Goal: Task Accomplishment & Management: Use online tool/utility

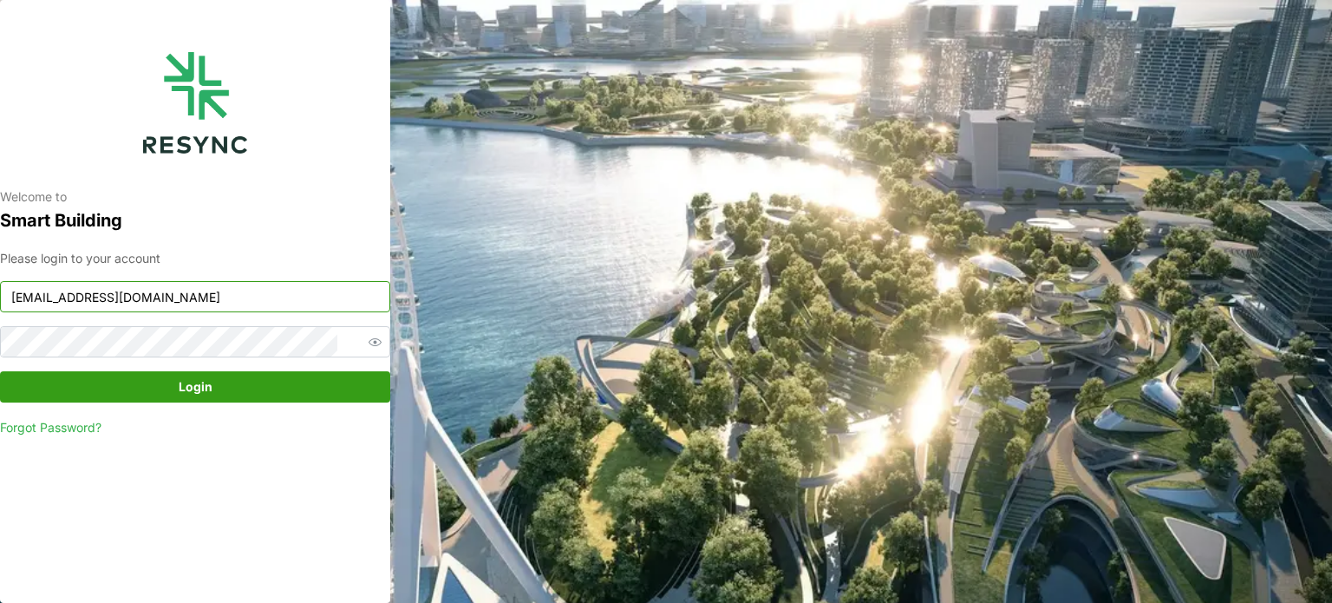
click at [194, 304] on input "[EMAIL_ADDRESS][DOMAIN_NAME]" at bounding box center [195, 296] width 390 height 31
click at [201, 394] on span "Login" at bounding box center [196, 386] width 34 height 29
type input "[EMAIL_ADDRESS][DOMAIN_NAME]"
click at [226, 381] on span "Login" at bounding box center [194, 386] width 357 height 29
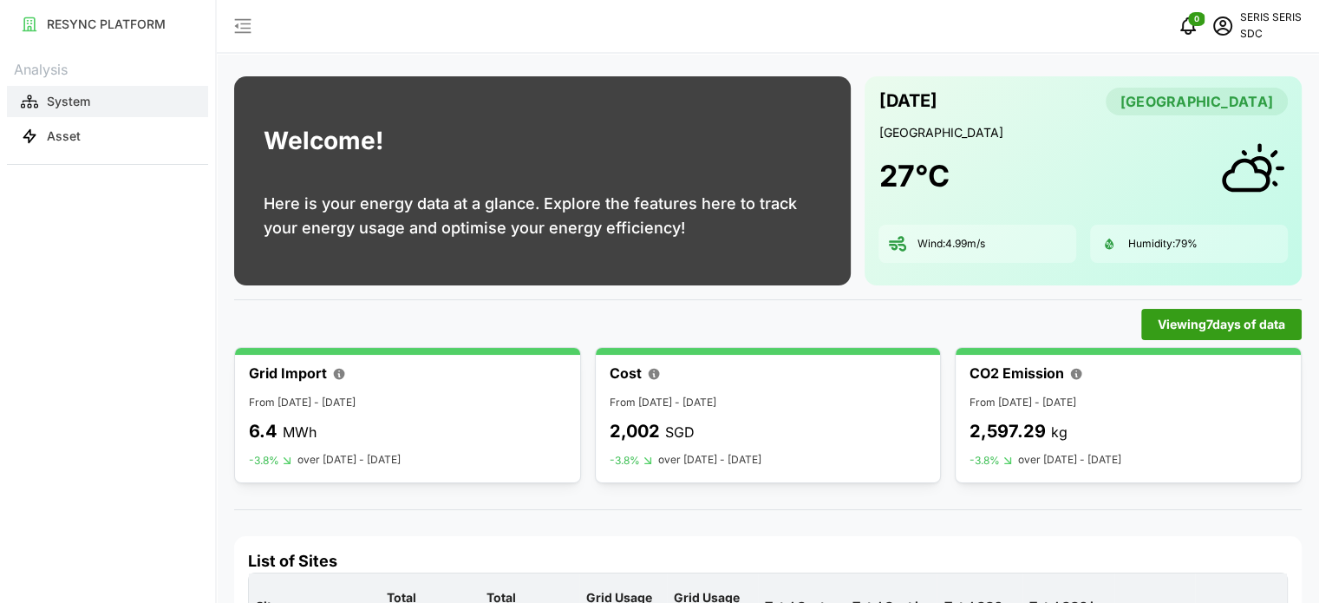
click at [79, 96] on p "System" at bounding box center [68, 101] width 43 height 17
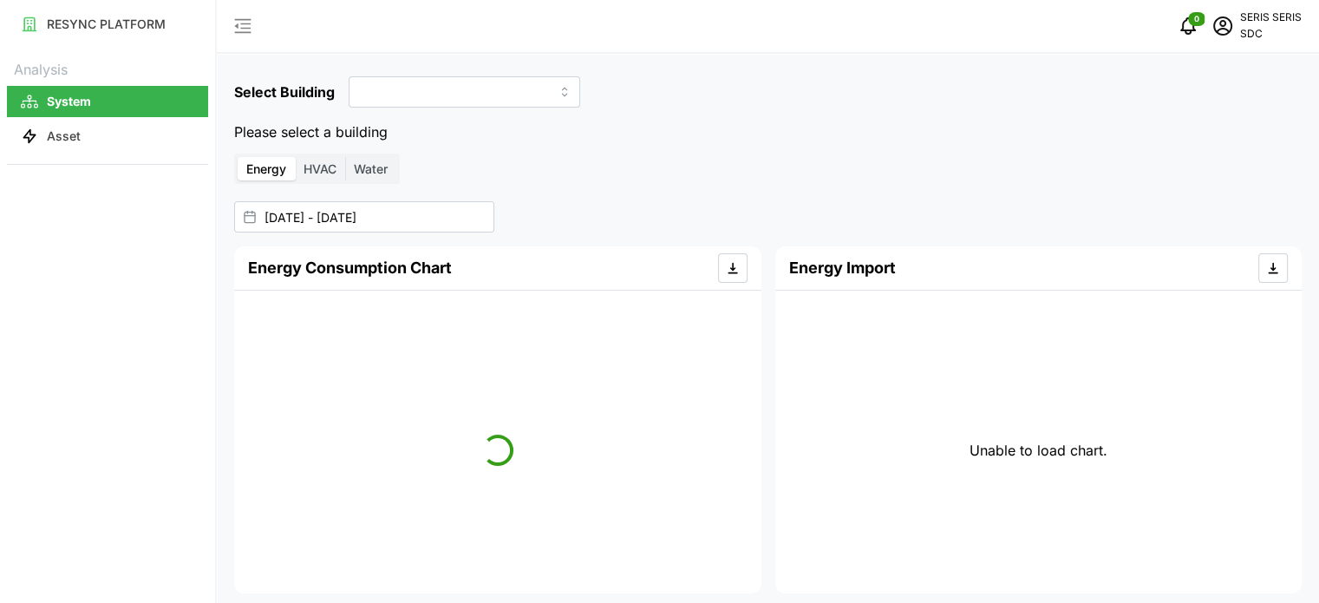
type input "SDC-1"
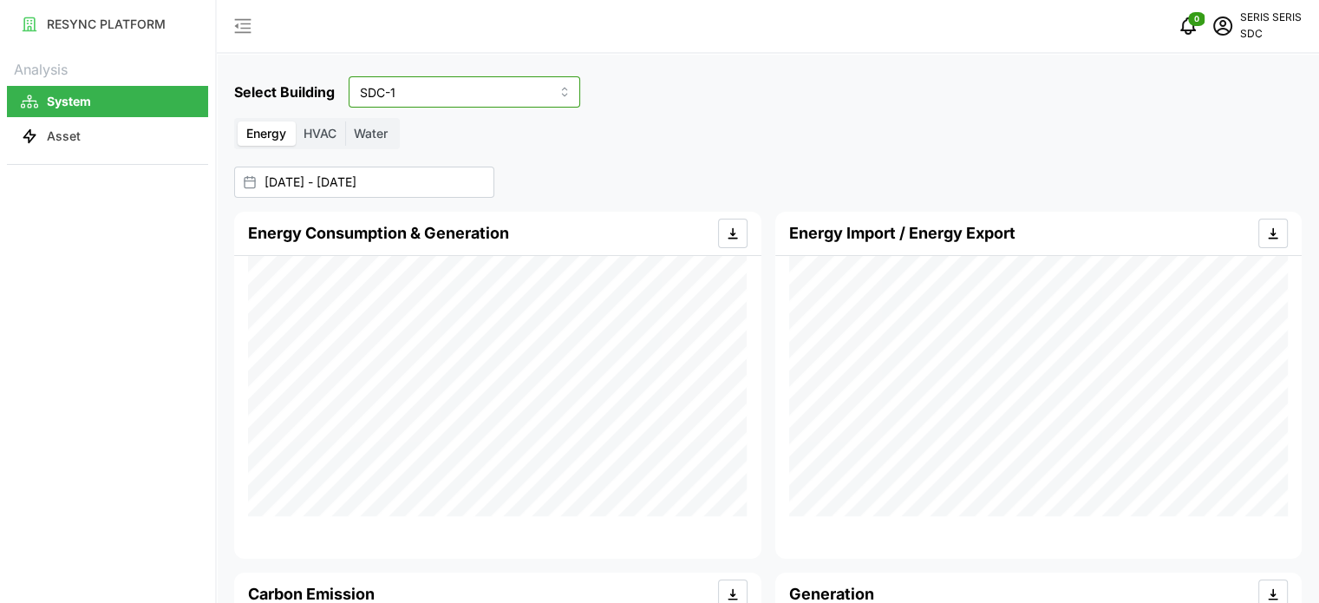
click at [440, 97] on input "SDC-1" at bounding box center [464, 91] width 231 height 31
drag, startPoint x: 644, startPoint y: 159, endPoint x: 619, endPoint y: 155, distance: 25.4
click at [634, 157] on div "Select Building SDC-1 Energy HVAC Water 01 Sep 2025 - 02 Sep 2025 Energy Consum…" at bounding box center [768, 468] width 1102 height 936
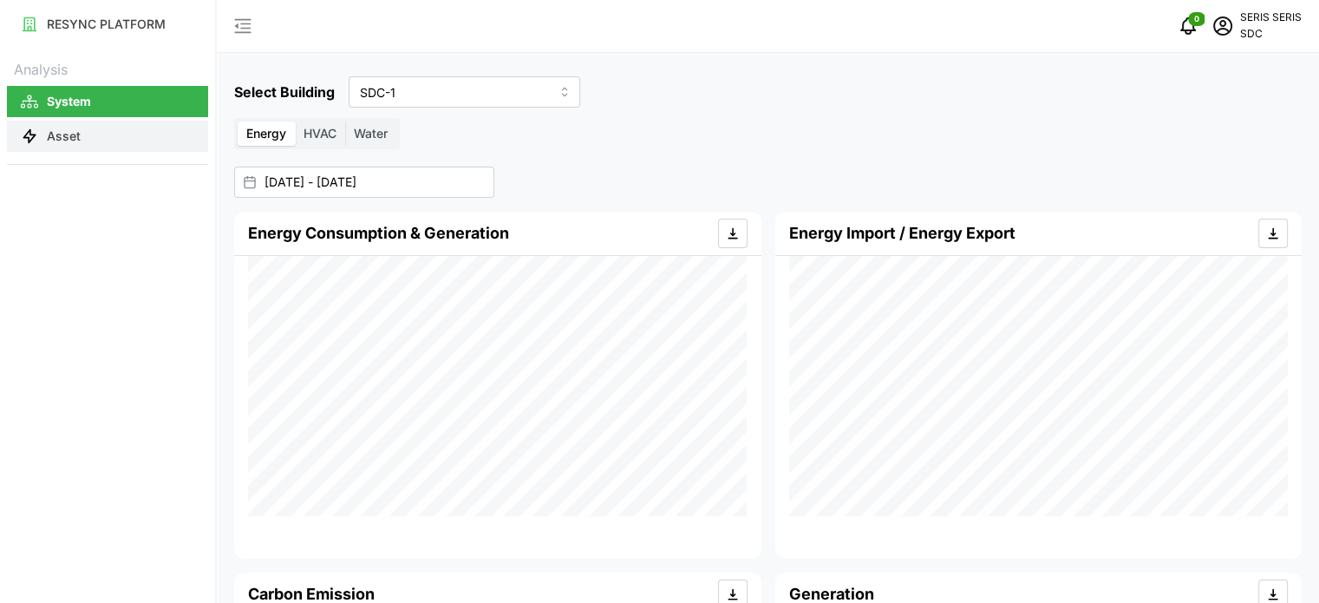
click at [57, 143] on p "Asset" at bounding box center [64, 135] width 34 height 17
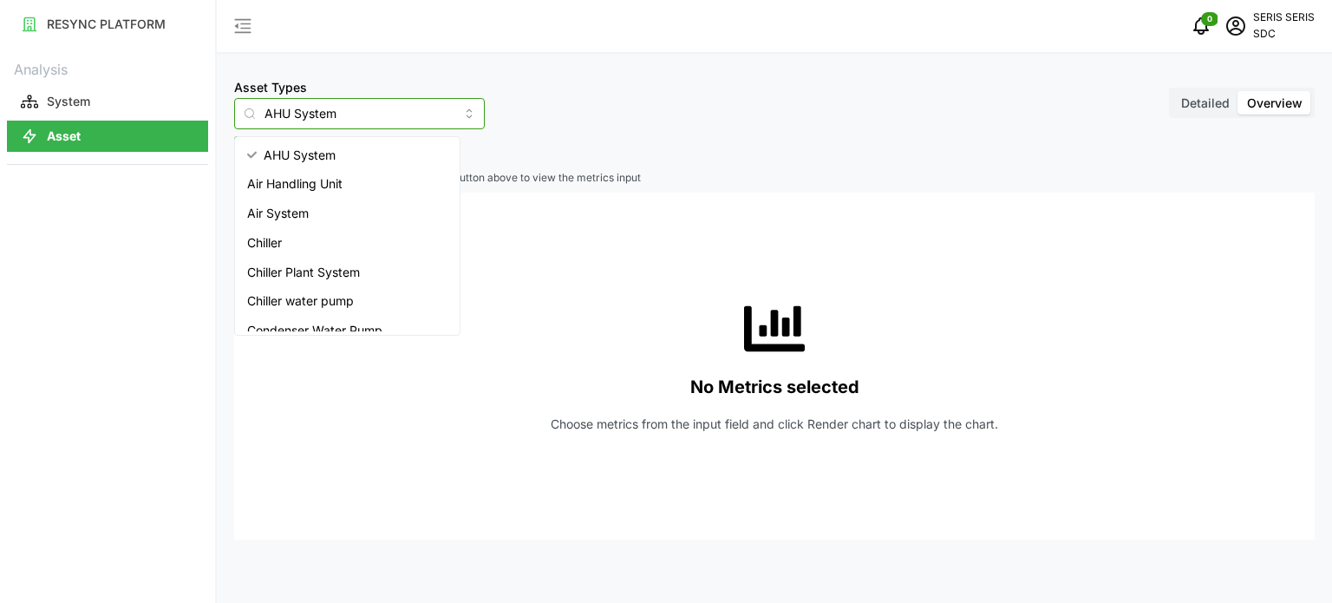
click at [435, 112] on input "AHU System" at bounding box center [359, 113] width 251 height 31
click at [735, 88] on div "Asset Types AHU System Detailed Overview" at bounding box center [774, 102] width 1080 height 53
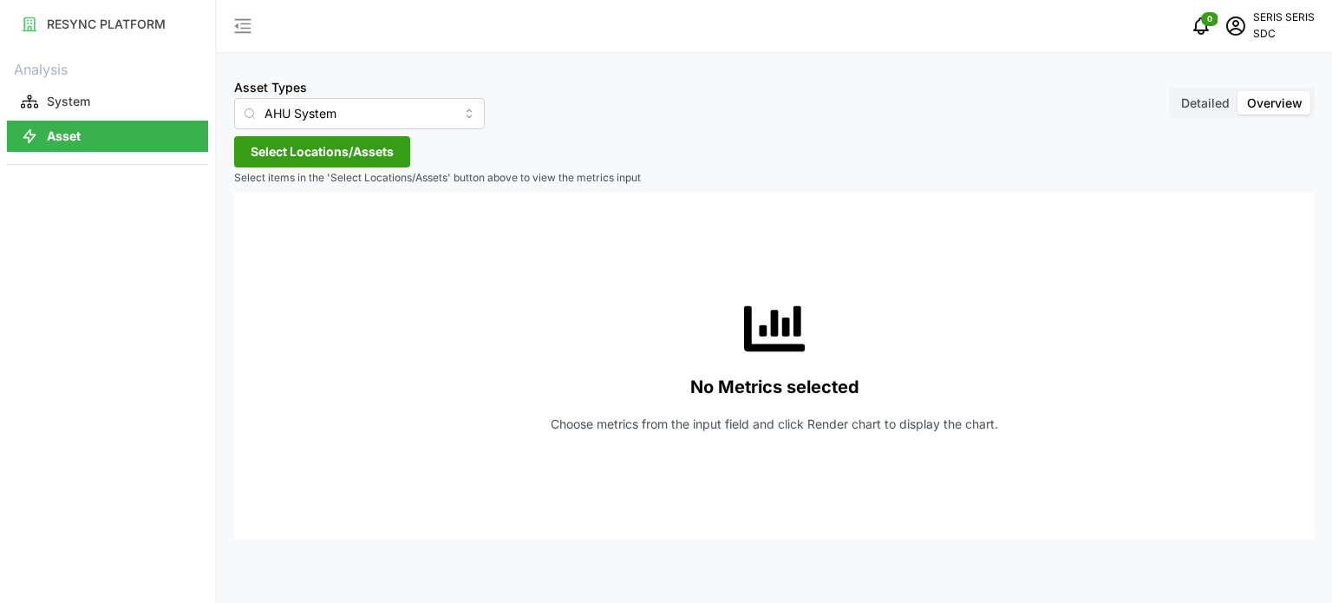
click at [318, 154] on span "Select Locations/Assets" at bounding box center [322, 151] width 143 height 29
click at [275, 227] on span "Select SDC-1" at bounding box center [277, 230] width 11 height 11
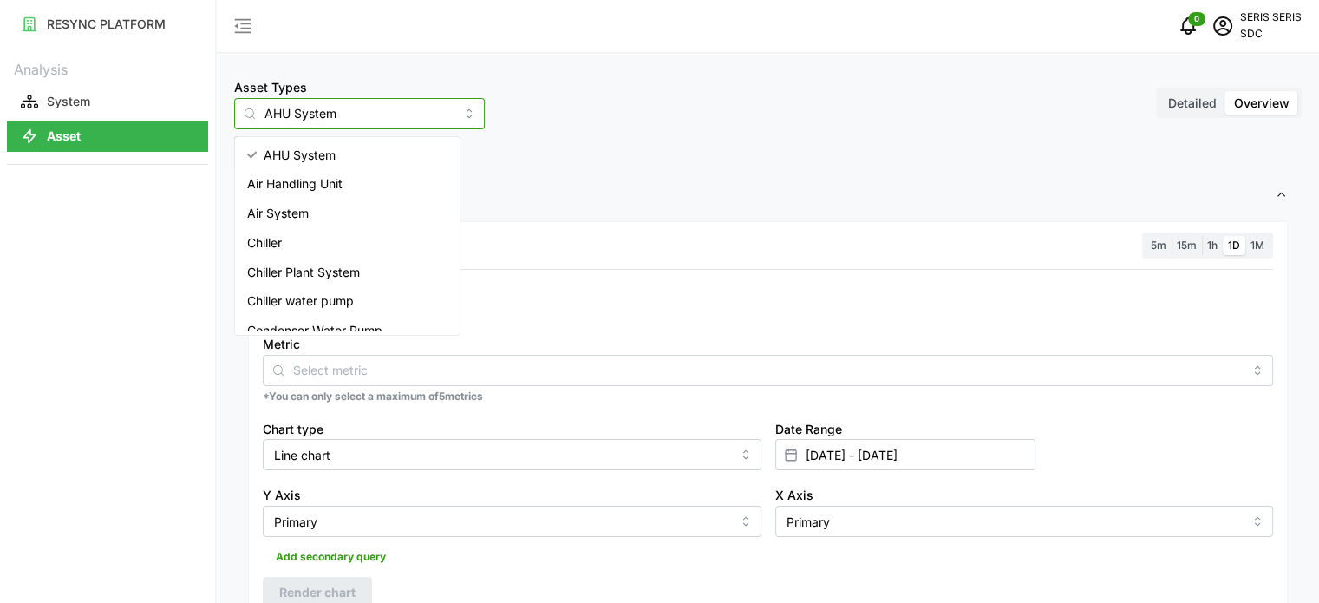
click at [359, 101] on input "AHU System" at bounding box center [359, 113] width 251 height 31
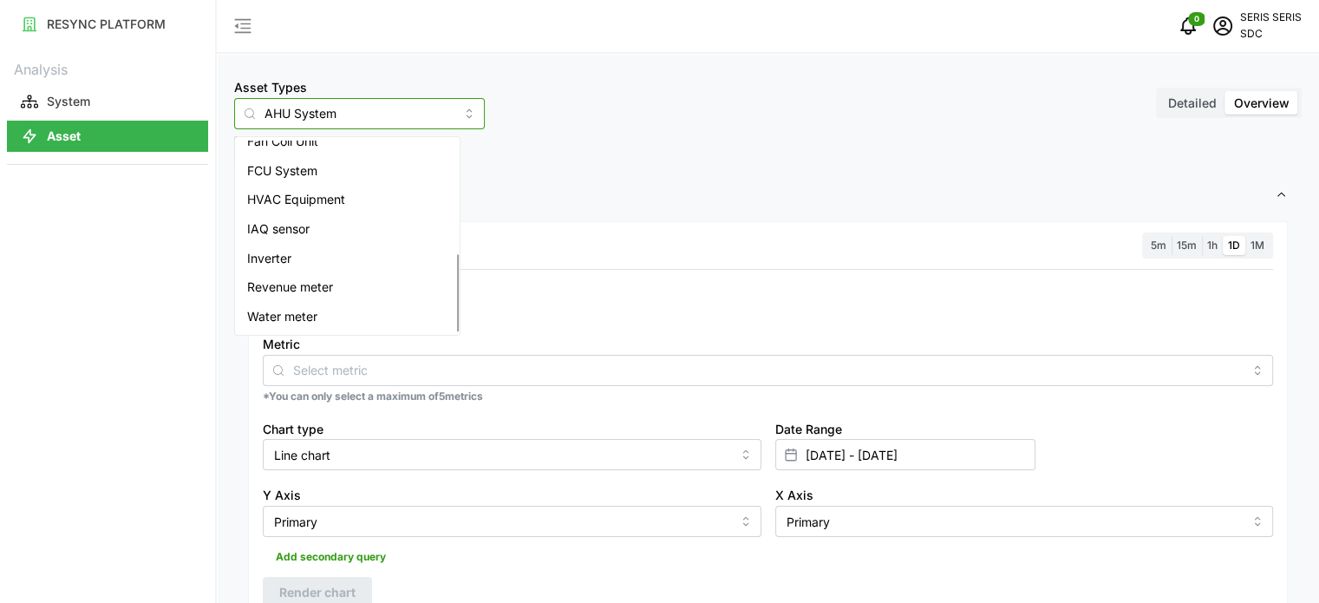
click at [368, 270] on div "Inverter" at bounding box center [347, 258] width 218 height 29
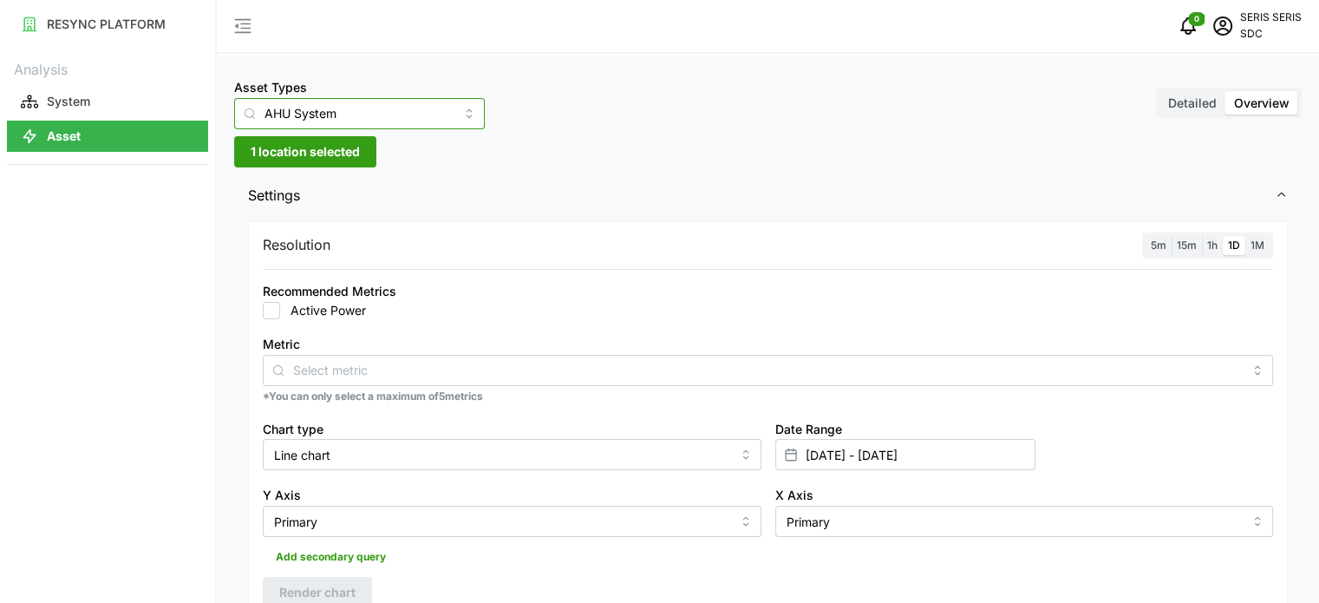
type input "Inverter"
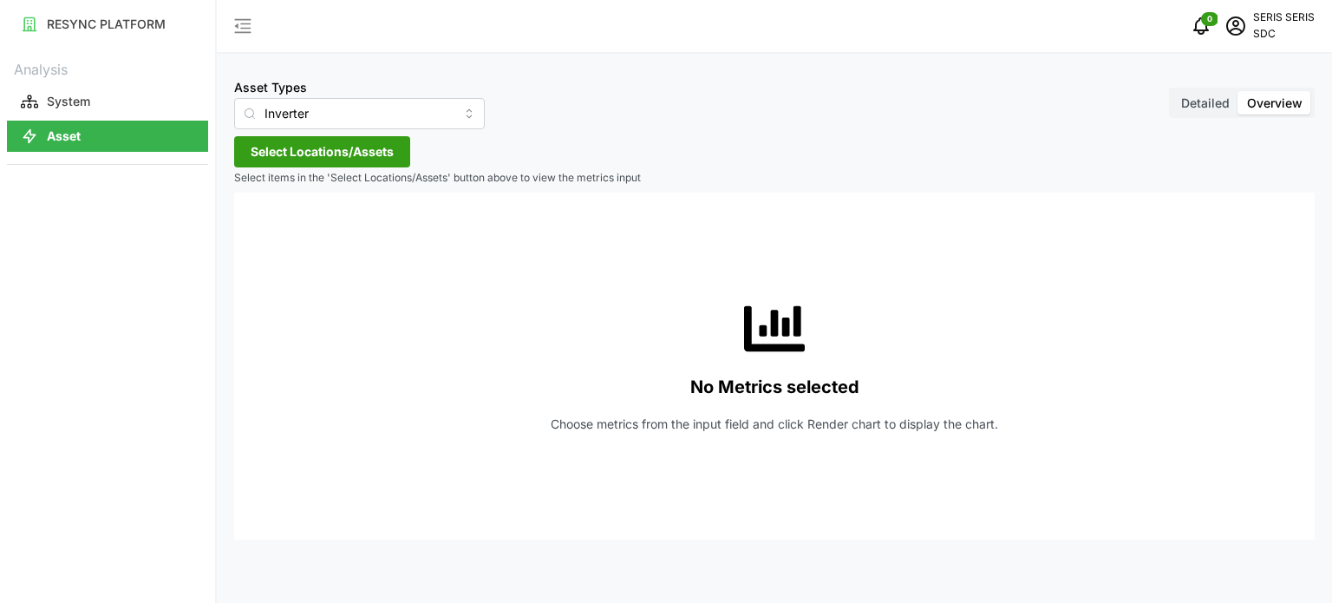
click at [358, 147] on span "Select Locations/Assets" at bounding box center [322, 151] width 143 height 29
click at [277, 228] on span "Select SDC-1" at bounding box center [277, 230] width 11 height 11
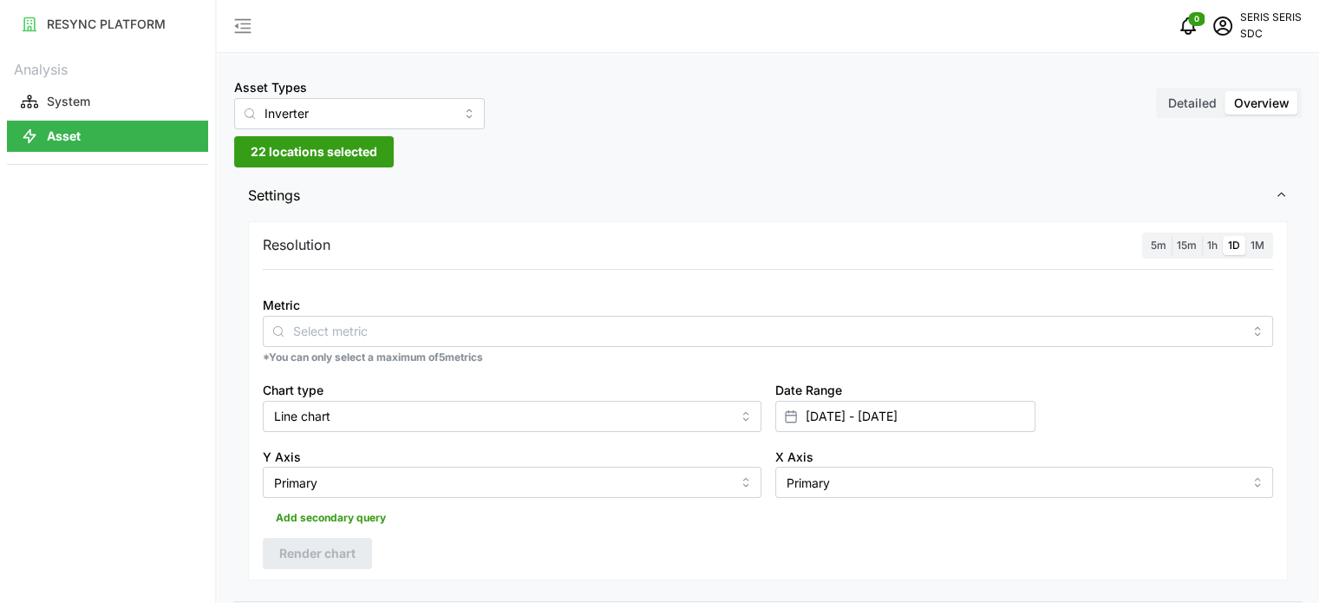
click at [402, 327] on div "Metric *You can only select a maximum of 5 metrics" at bounding box center [768, 329] width 1024 height 85
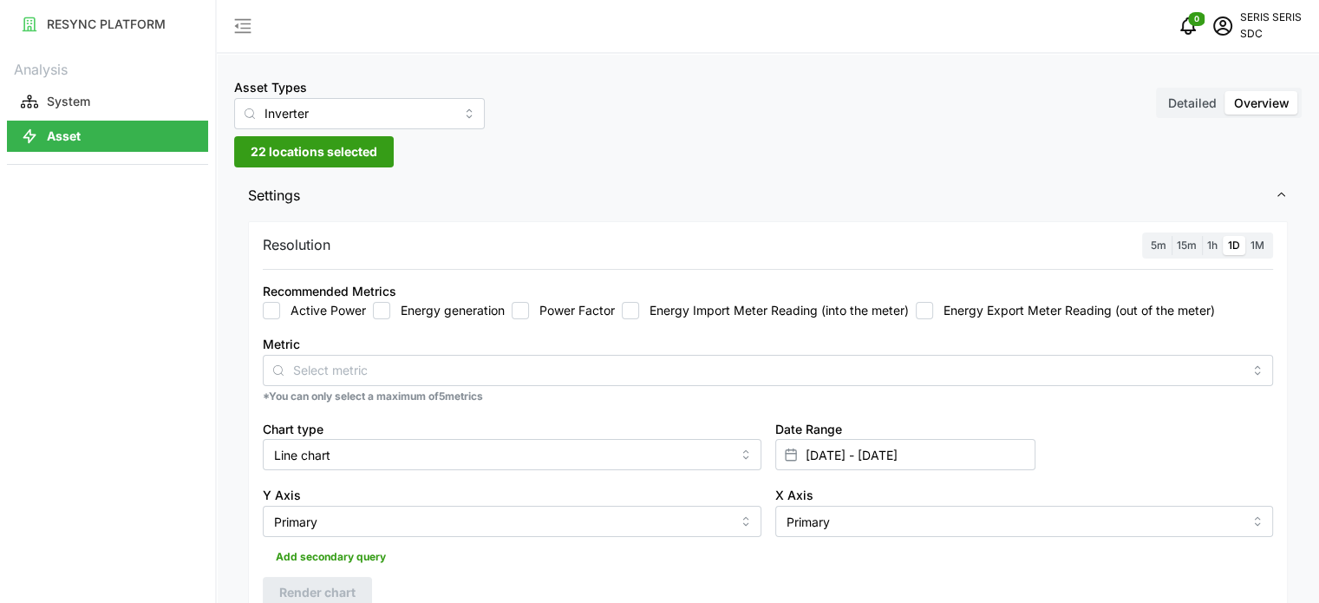
click at [378, 310] on input "Energy generation" at bounding box center [381, 310] width 17 height 17
checkbox input "true"
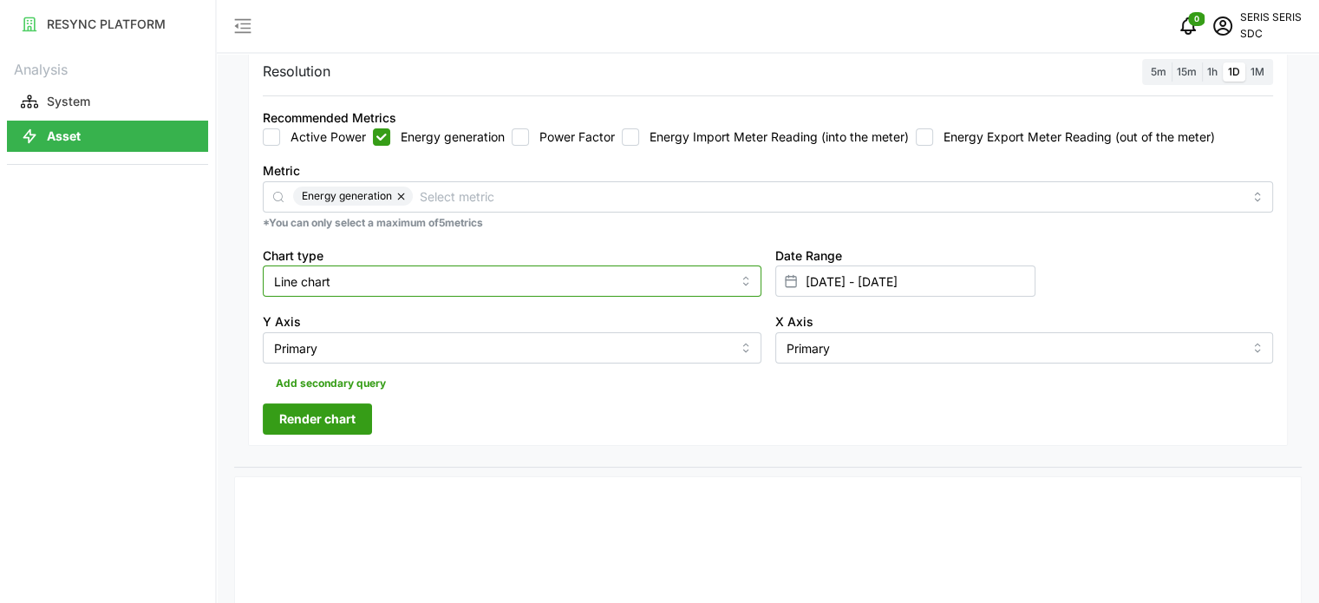
click at [486, 287] on input "Line chart" at bounding box center [512, 280] width 499 height 31
click at [414, 337] on div "Bar chart" at bounding box center [512, 351] width 490 height 29
type input "Bar chart"
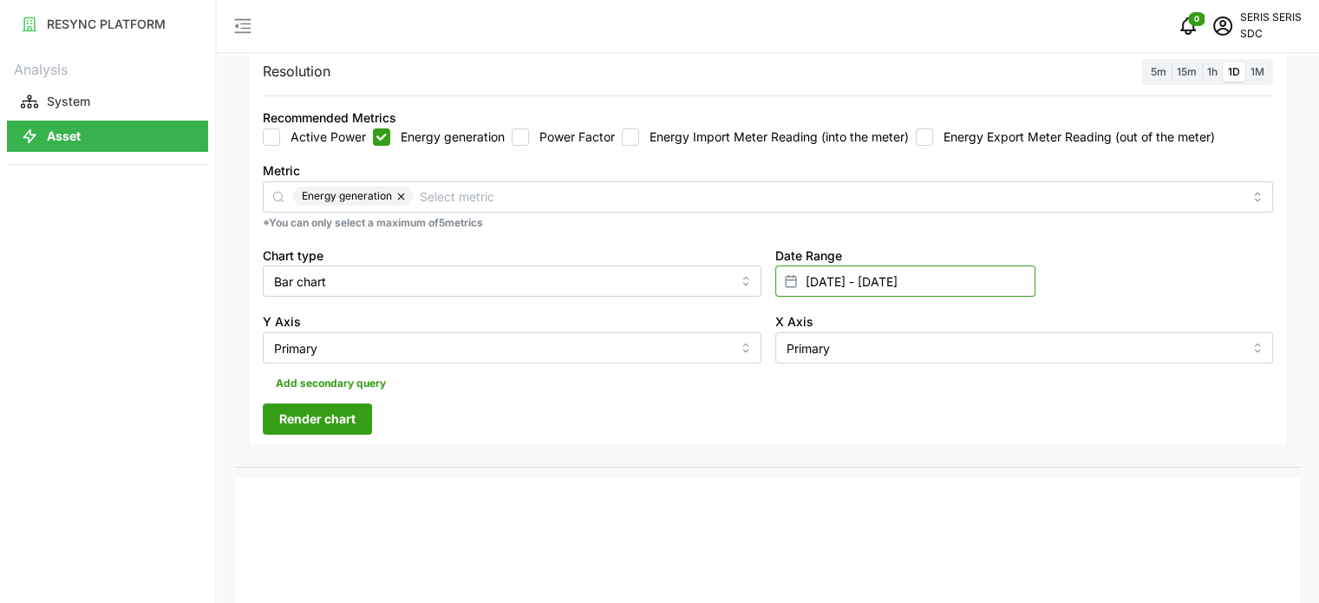
click at [968, 290] on input "01 Sep 2025 - 02 Sep 2025" at bounding box center [905, 280] width 260 height 31
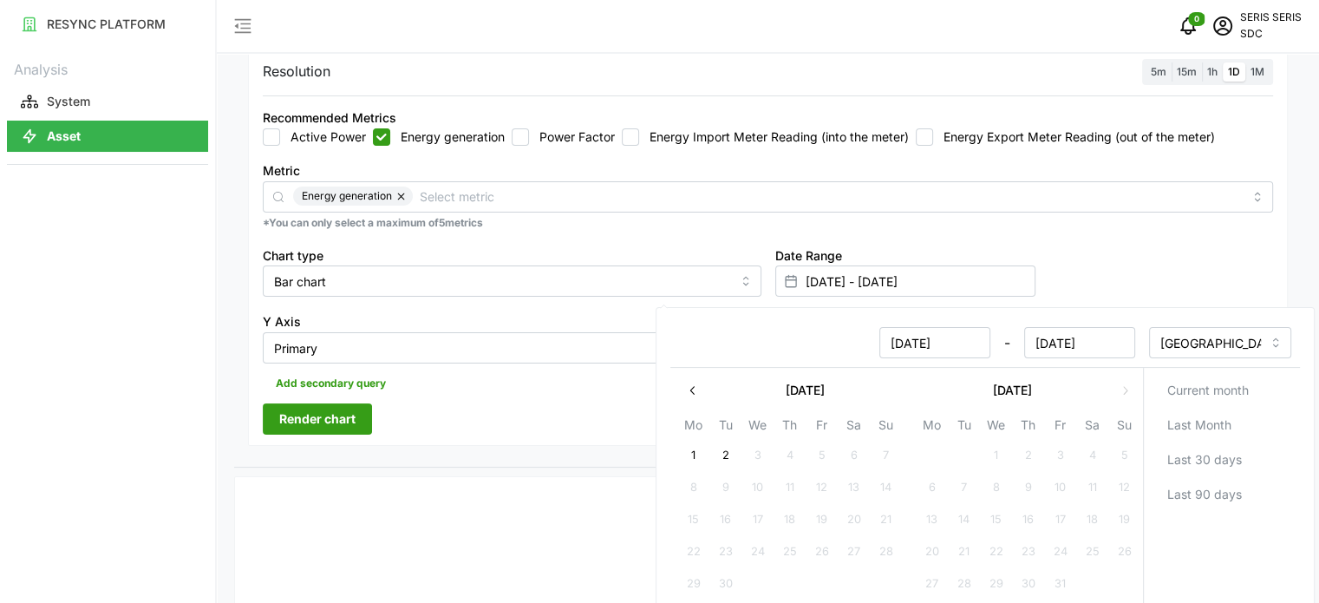
click at [692, 392] on icon "button" at bounding box center [691, 390] width 4 height 9
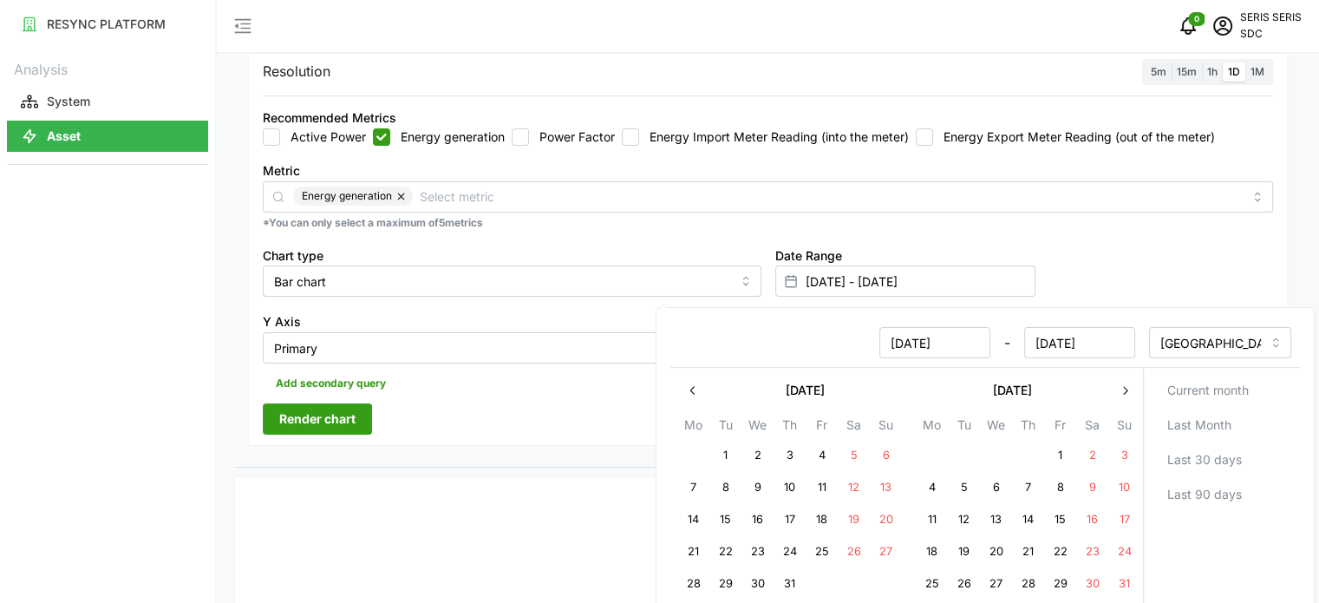
scroll to position [433, 0]
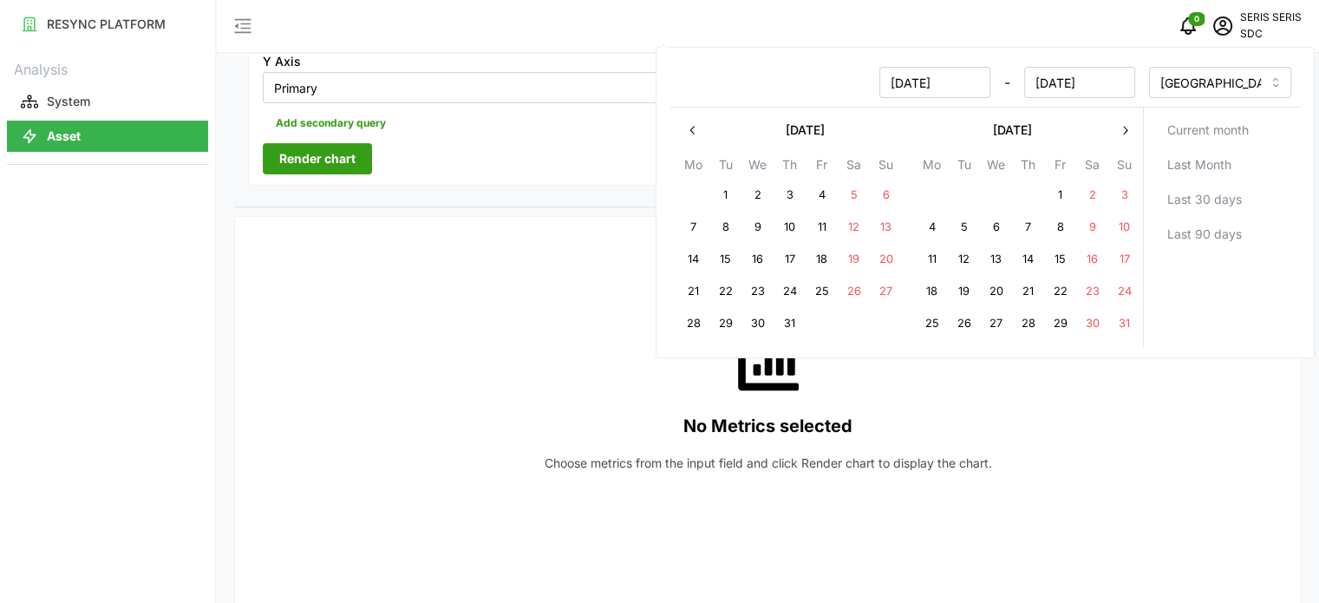
click at [1122, 310] on button "31" at bounding box center [1123, 323] width 31 height 31
type input "31 Aug 2025 - 02 Sep 2025"
type input "31 Aug 2025"
click at [1122, 310] on button "31" at bounding box center [1123, 323] width 31 height 31
type input "31 Aug 2025 - 31 Aug 2025"
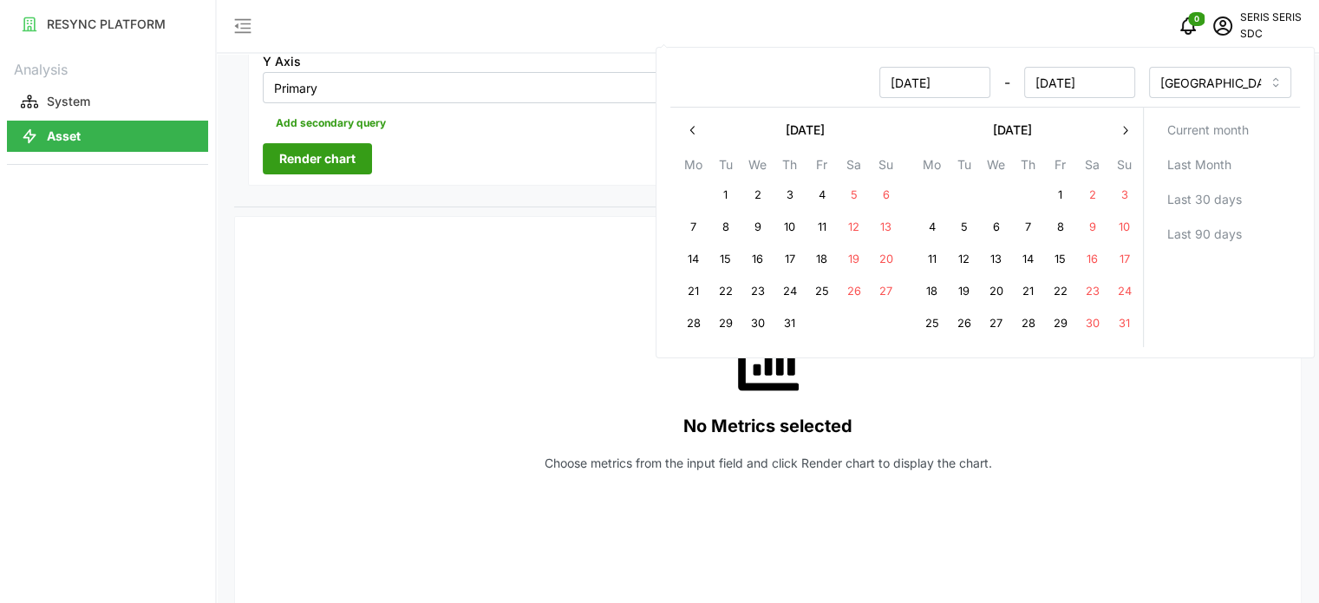
type input "31 Aug 2025"
click at [486, 337] on div "No Metrics selected Choose metrics from the input field and click Render chart …" at bounding box center [768, 404] width 1010 height 347
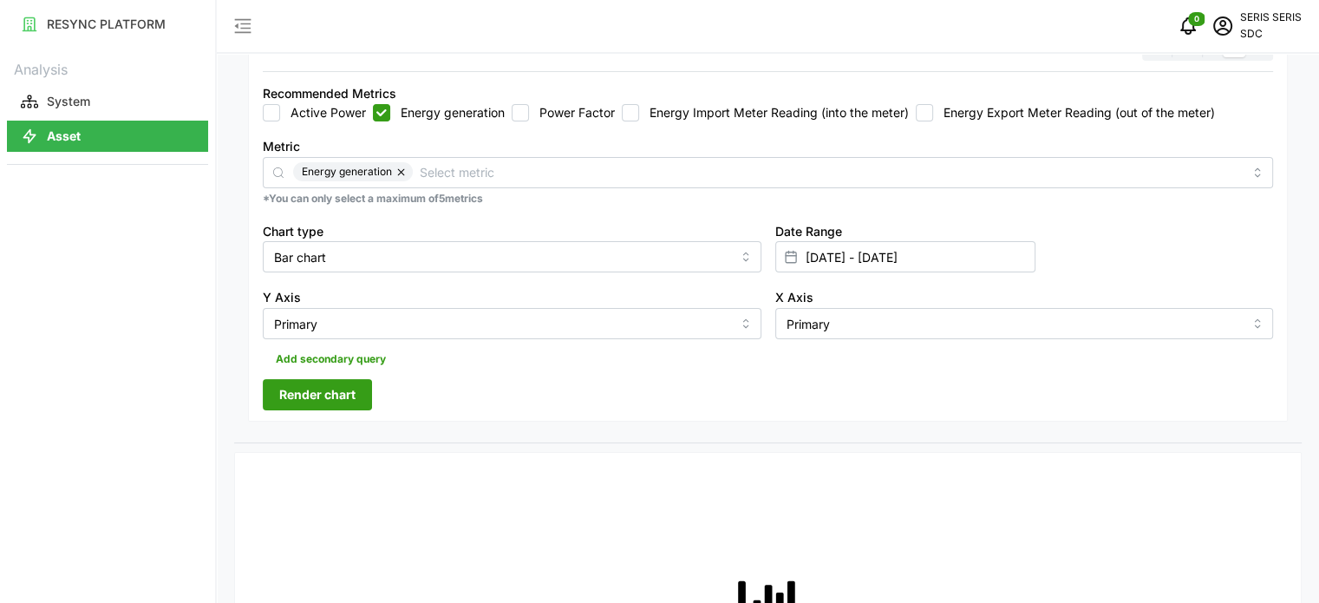
scroll to position [173, 0]
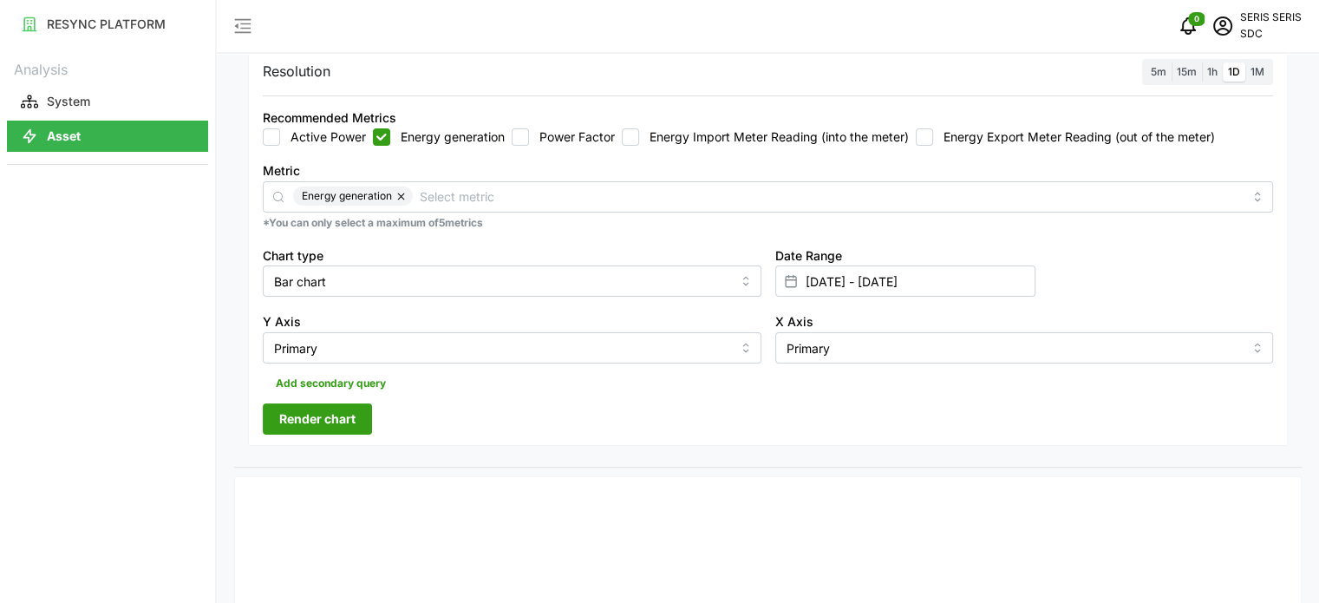
click at [293, 426] on span "Render chart" at bounding box center [317, 418] width 76 height 29
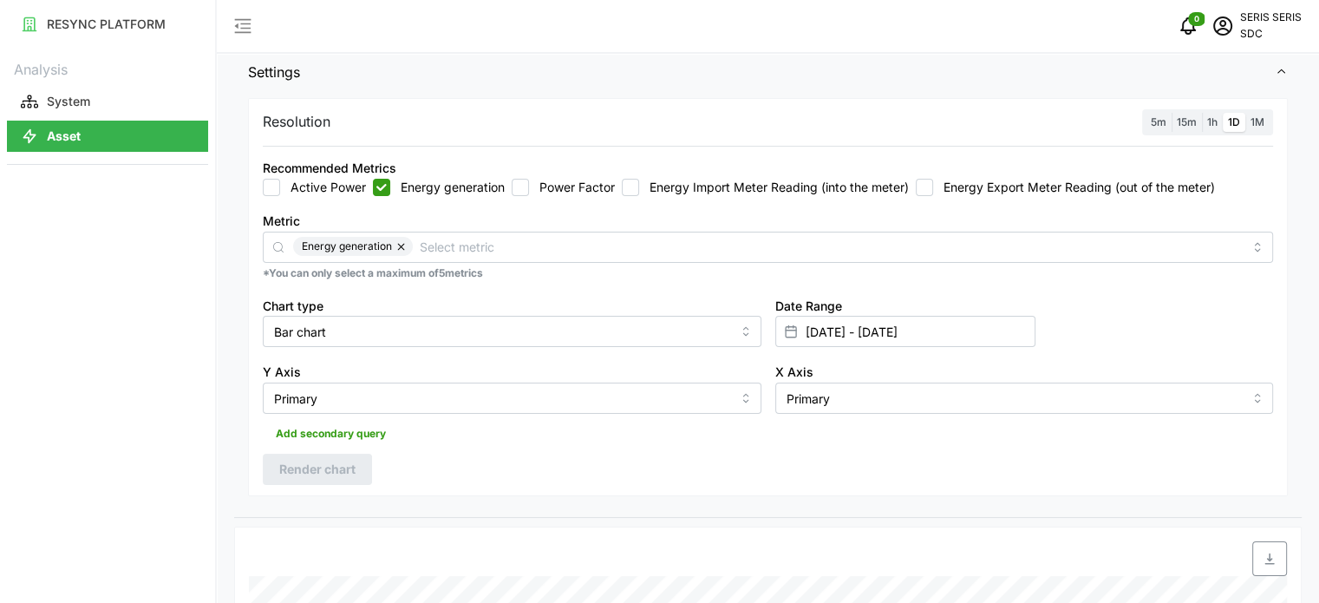
scroll to position [210, 0]
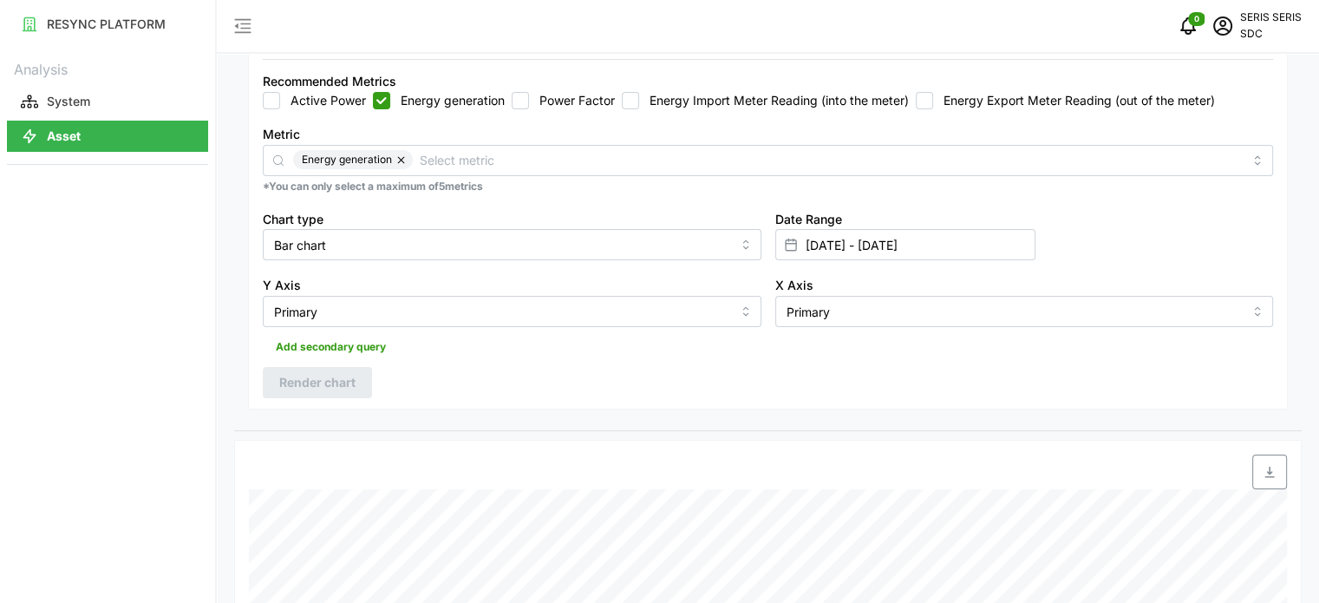
click at [1271, 471] on icon "button" at bounding box center [1269, 471] width 10 height 11
click at [966, 240] on input "31 Aug 2025 - 31 Aug 2025" at bounding box center [905, 244] width 260 height 31
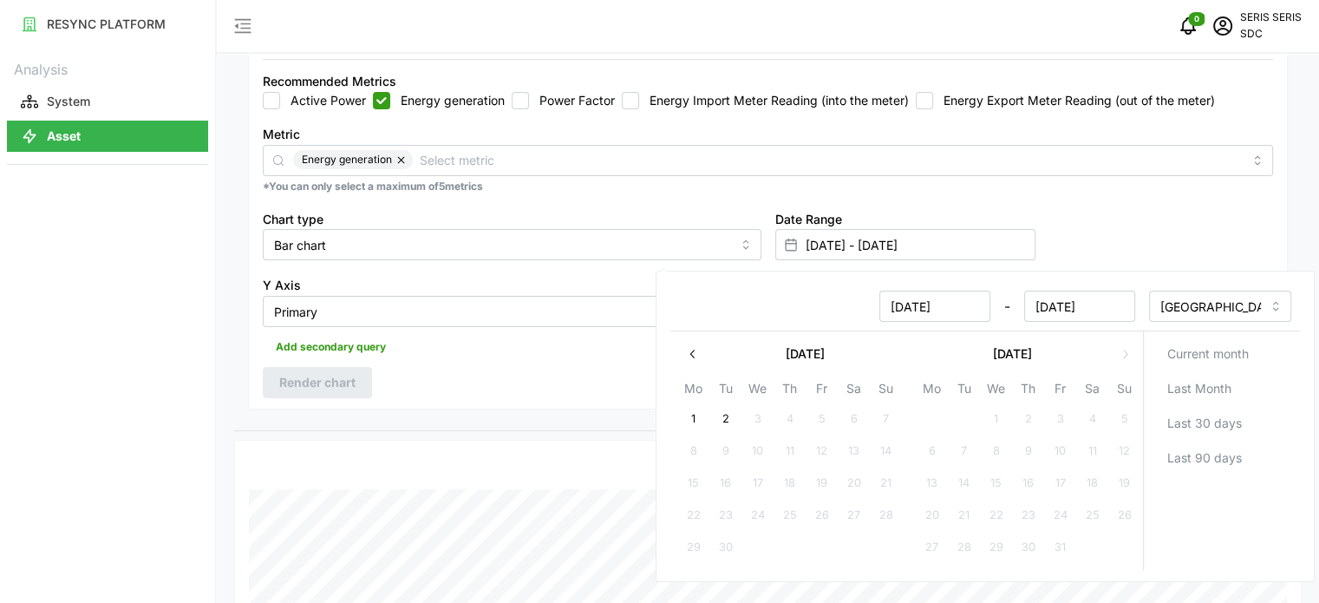
click at [694, 419] on button "1" at bounding box center [692, 418] width 31 height 31
type input "31 Aug 2025 - 01 Sep 2025"
type input "01 Sep 2025"
click at [694, 419] on button "1" at bounding box center [692, 418] width 31 height 31
type input "01 Sep 2025 - 01 Sep 2025"
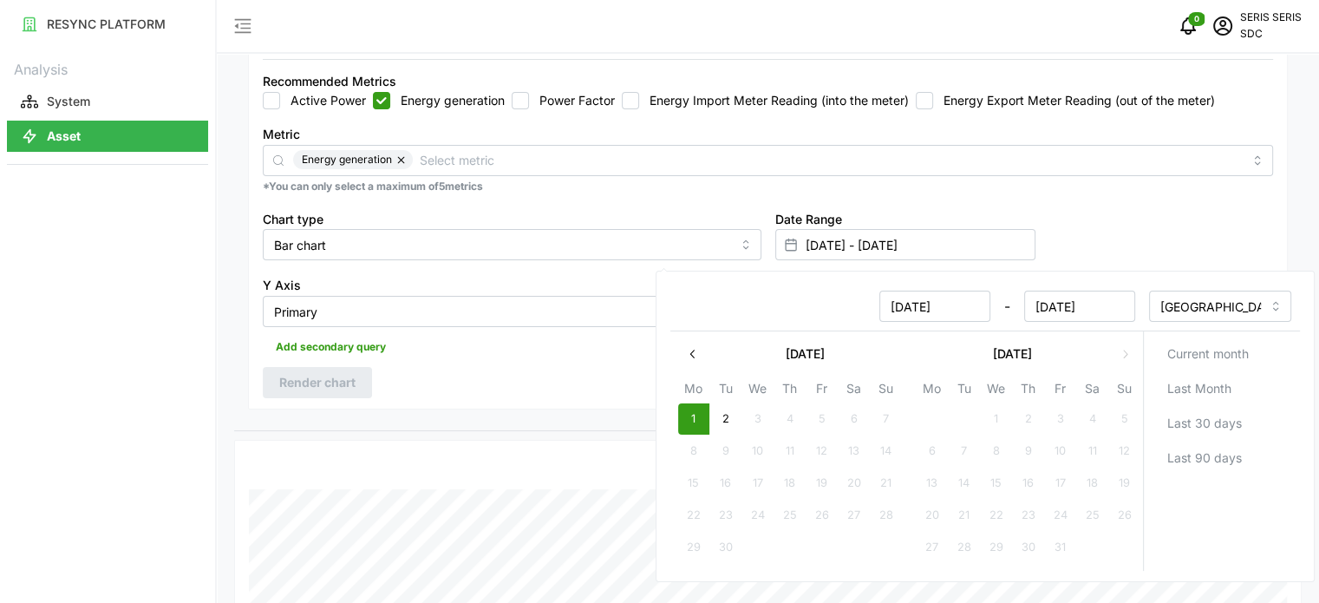
type input "01 Sep 2025"
click at [584, 397] on div "Resolution 5m 15m 1h 1D 1M Recommended Metrics Active Power Energy generation P…" at bounding box center [768, 210] width 1040 height 399
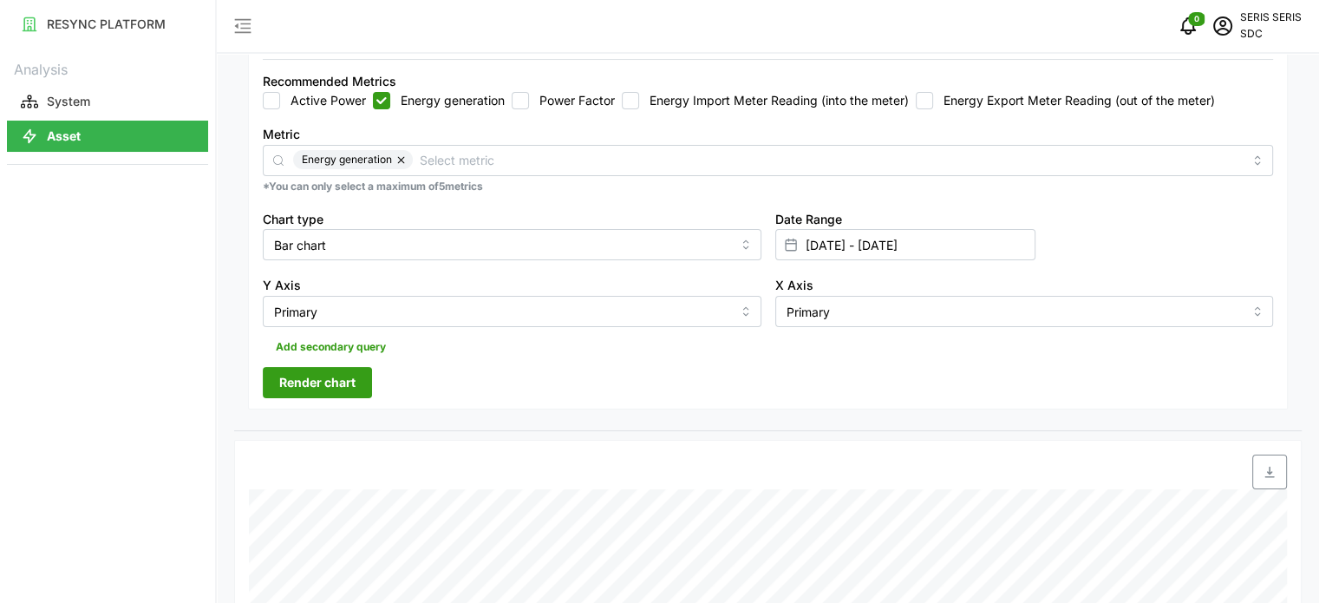
click at [338, 388] on span "Render chart" at bounding box center [317, 382] width 76 height 29
click at [1268, 475] on icon "button" at bounding box center [1269, 471] width 10 height 11
